Goal: Transaction & Acquisition: Purchase product/service

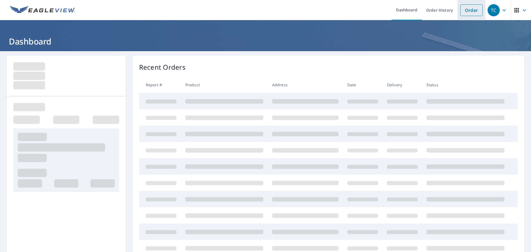
click at [464, 12] on link "Order" at bounding box center [471, 10] width 22 height 12
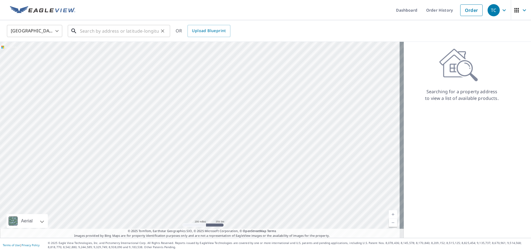
click at [129, 32] on input "text" at bounding box center [119, 30] width 79 height 15
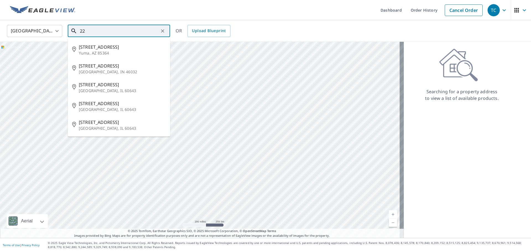
type input "2"
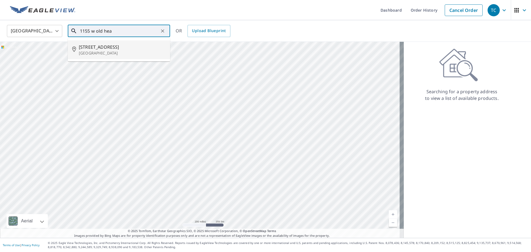
click at [130, 48] on span "[STREET_ADDRESS]" at bounding box center [122, 47] width 87 height 7
type input "[STREET_ADDRESS]"
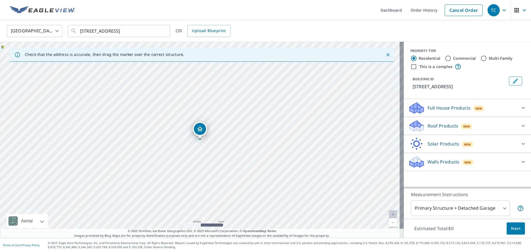
click at [475, 133] on div "Roof Products New" at bounding box center [462, 126] width 108 height 13
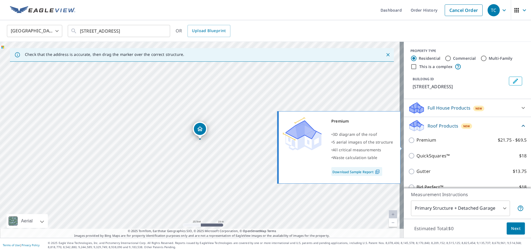
click at [425, 144] on p "Premium" at bounding box center [427, 140] width 20 height 7
click at [417, 144] on input "Premium $21.75 - $69.5" at bounding box center [412, 140] width 8 height 7
checkbox input "true"
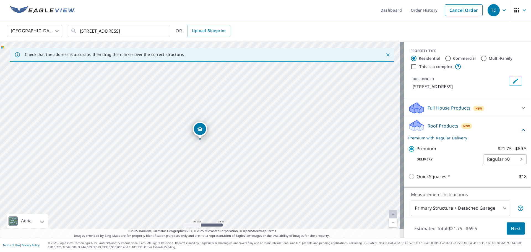
click at [511, 228] on span "Next" at bounding box center [515, 228] width 9 height 7
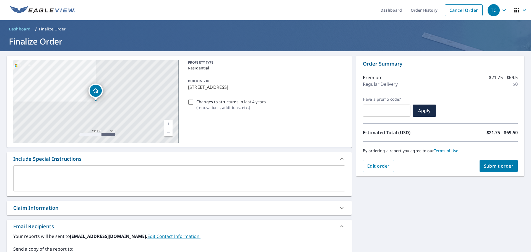
click at [501, 168] on span "Submit order" at bounding box center [499, 166] width 30 height 6
checkbox input "true"
